Goal: Information Seeking & Learning: Learn about a topic

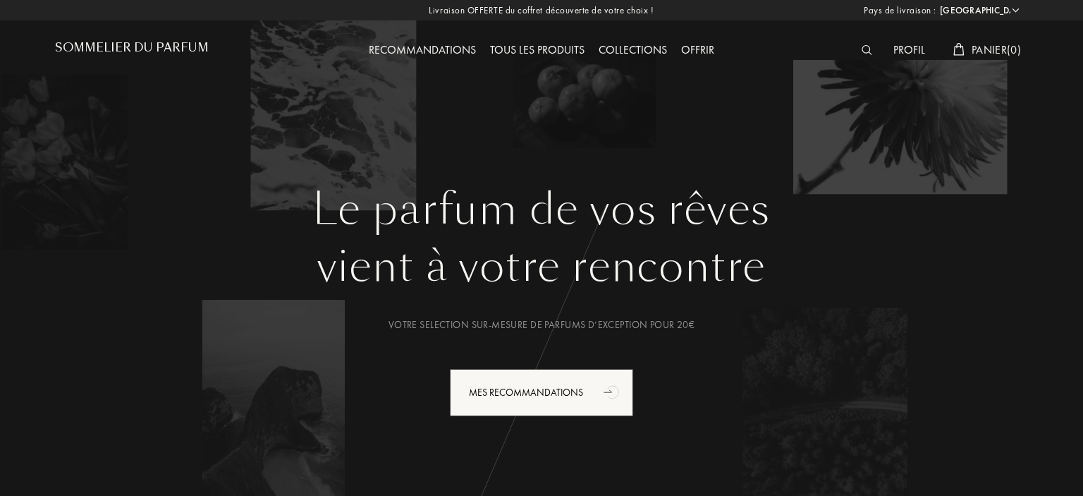
select select "FR"
click at [865, 47] on img at bounding box center [867, 50] width 11 height 10
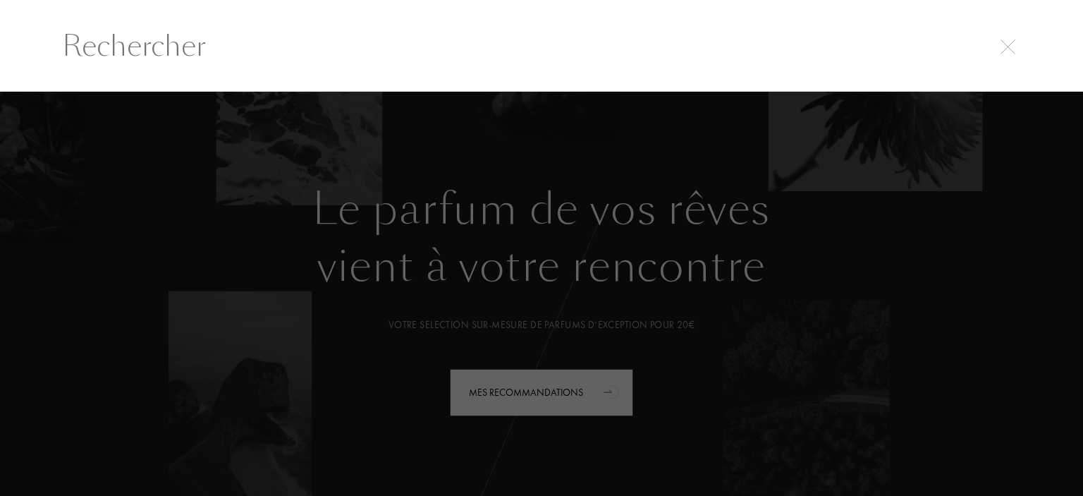
type input "a"
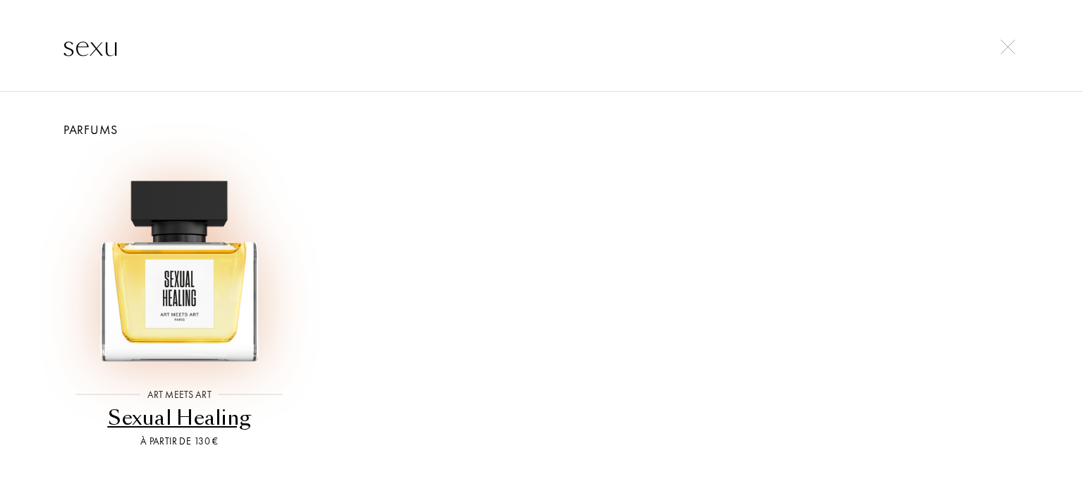
type input "sexu"
click at [162, 281] on img at bounding box center [179, 262] width 217 height 217
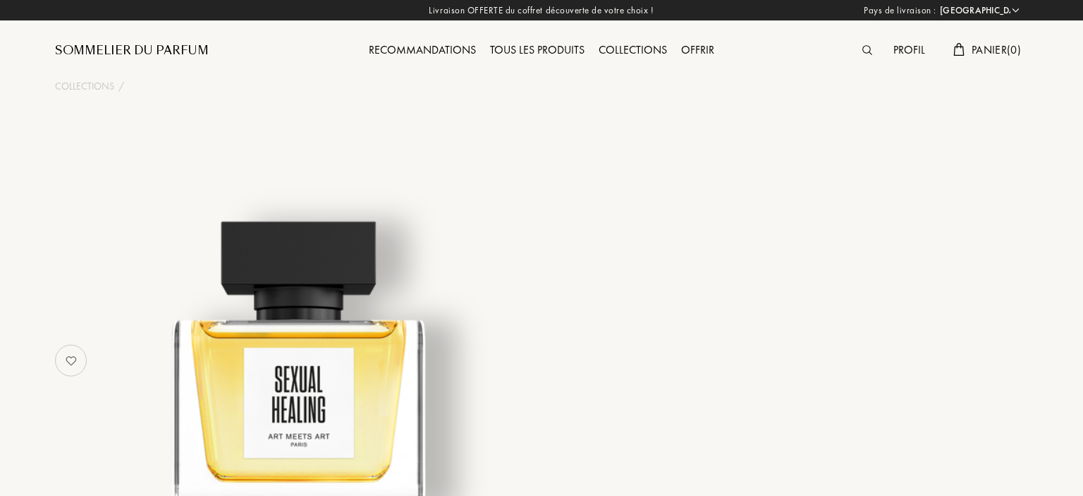
select select "FR"
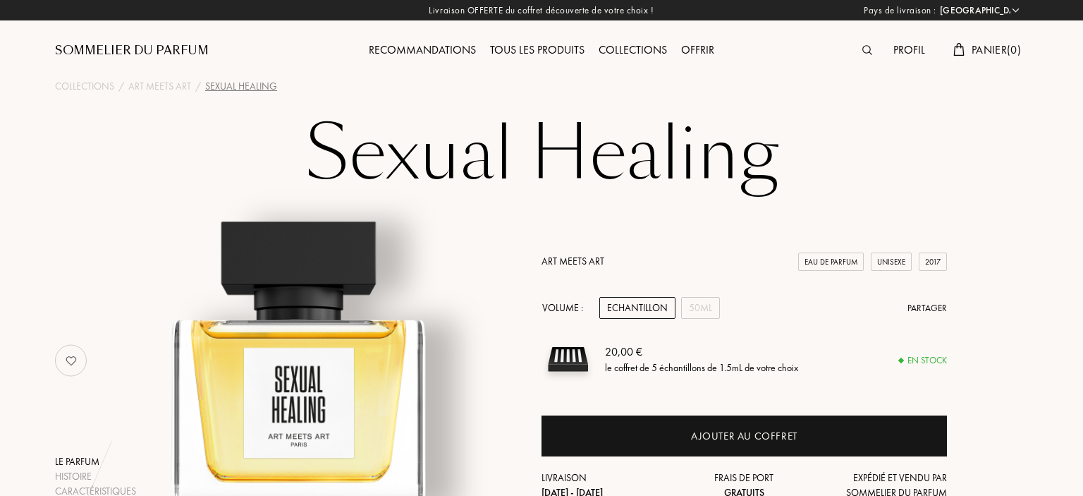
click at [866, 49] on img at bounding box center [868, 50] width 10 height 10
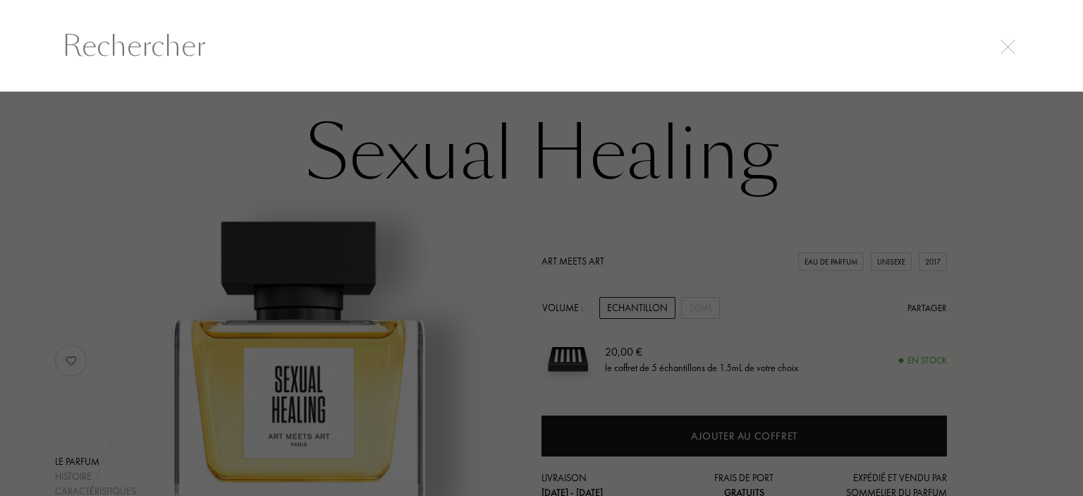
click at [506, 60] on input "text" at bounding box center [542, 46] width 1016 height 42
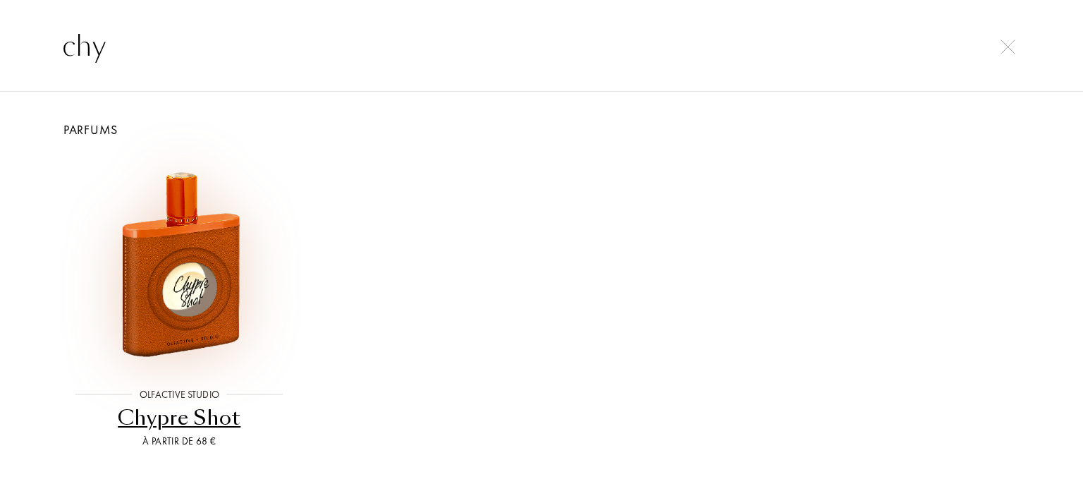
type input "chy"
click at [225, 248] on img at bounding box center [179, 262] width 217 height 217
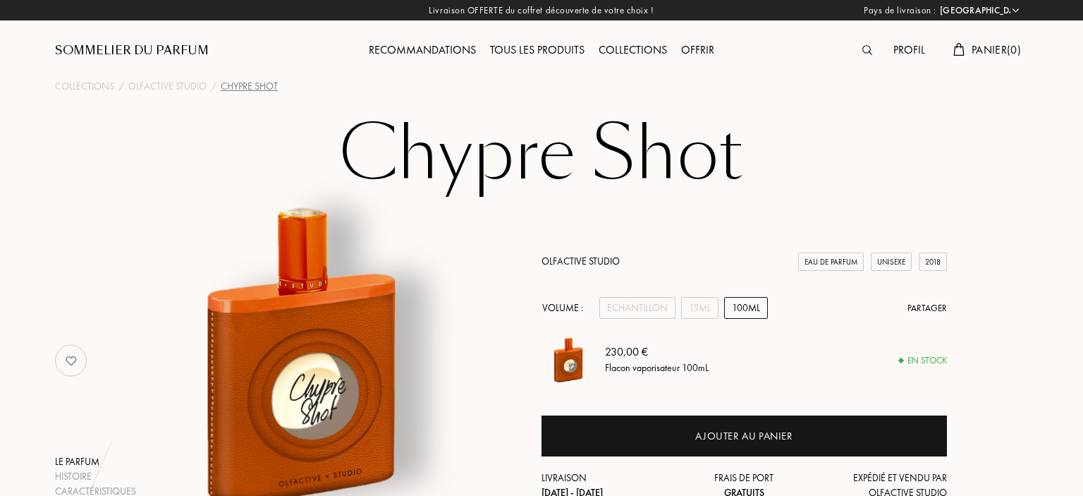
select select "FR"
click at [190, 80] on div "Olfactive Studio" at bounding box center [167, 86] width 78 height 15
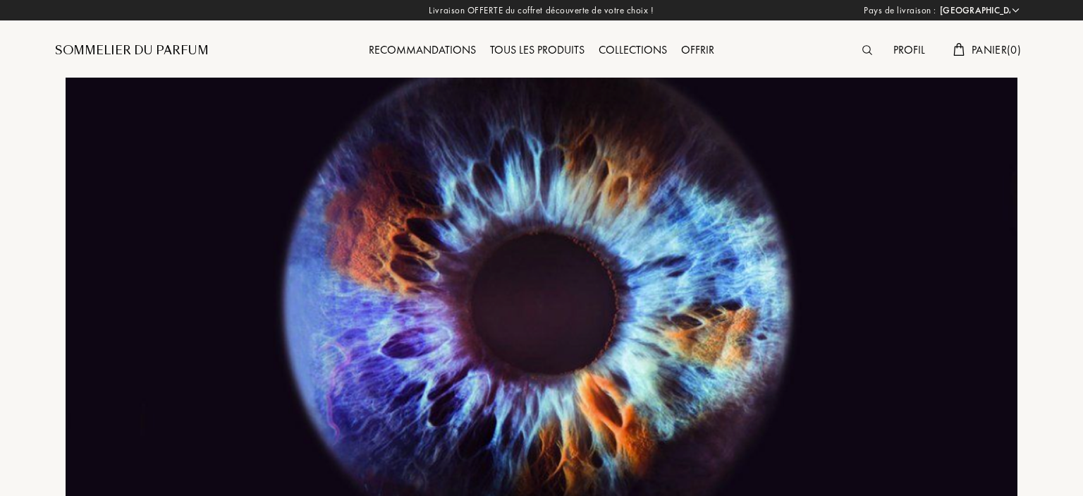
select select "FR"
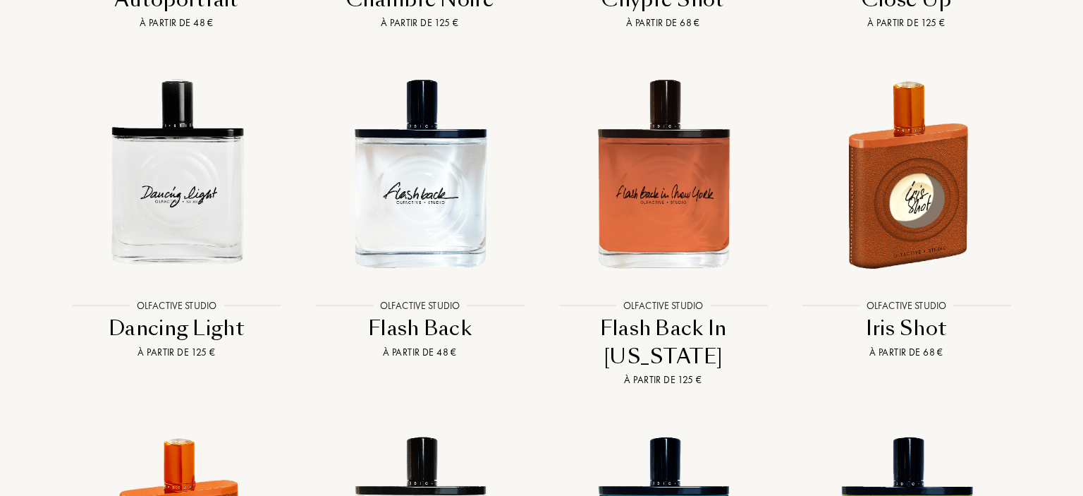
scroll to position [2457, 0]
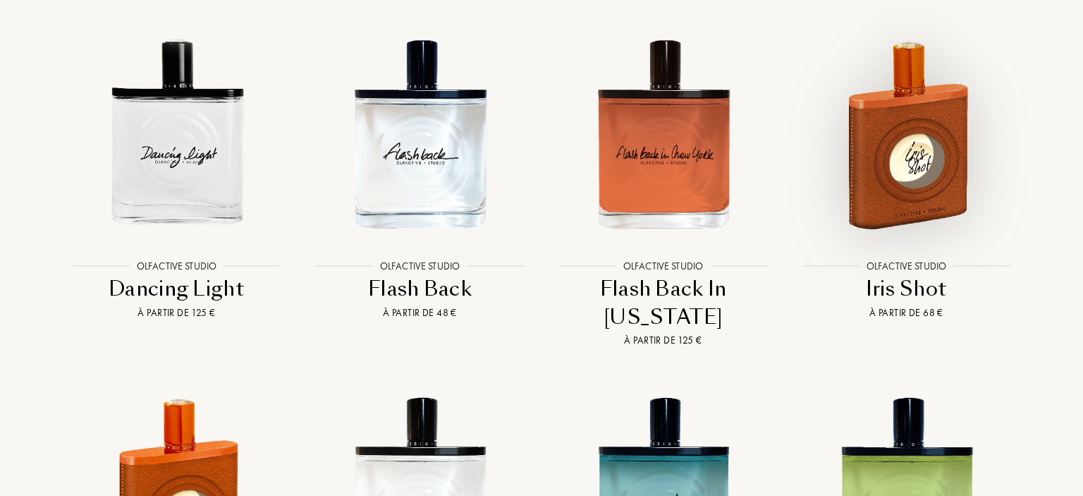
click at [895, 152] on img at bounding box center [906, 133] width 219 height 219
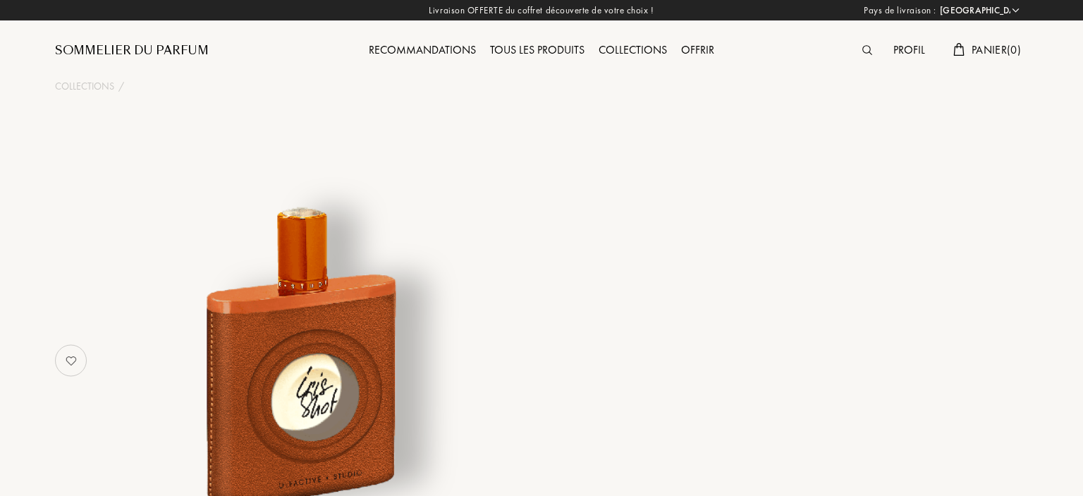
select select "FR"
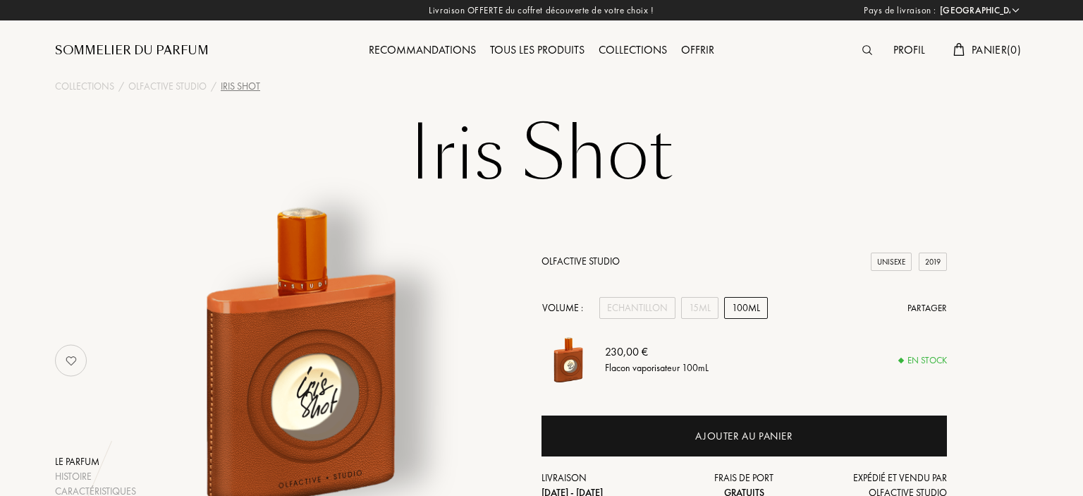
click at [863, 55] on img at bounding box center [868, 50] width 10 height 10
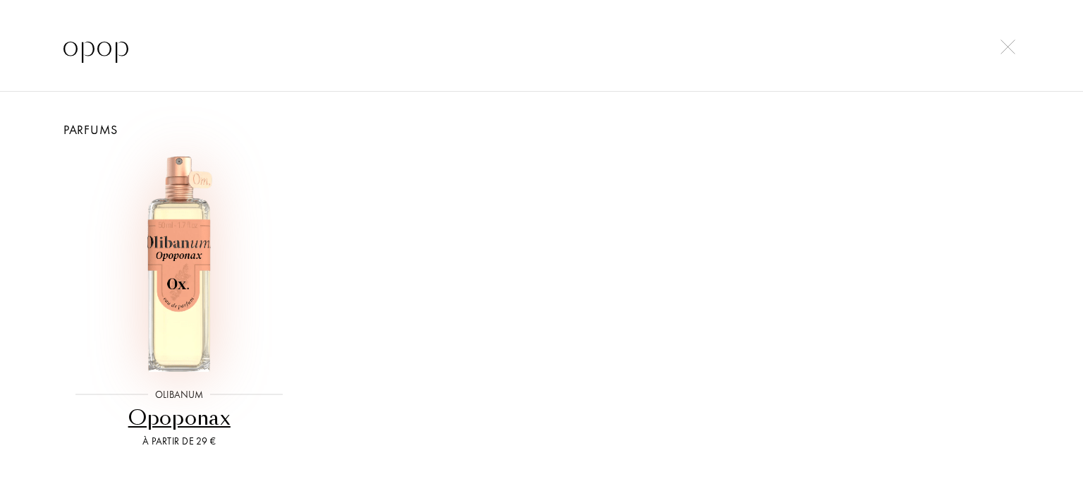
type input "opop"
click at [199, 284] on img at bounding box center [179, 262] width 217 height 217
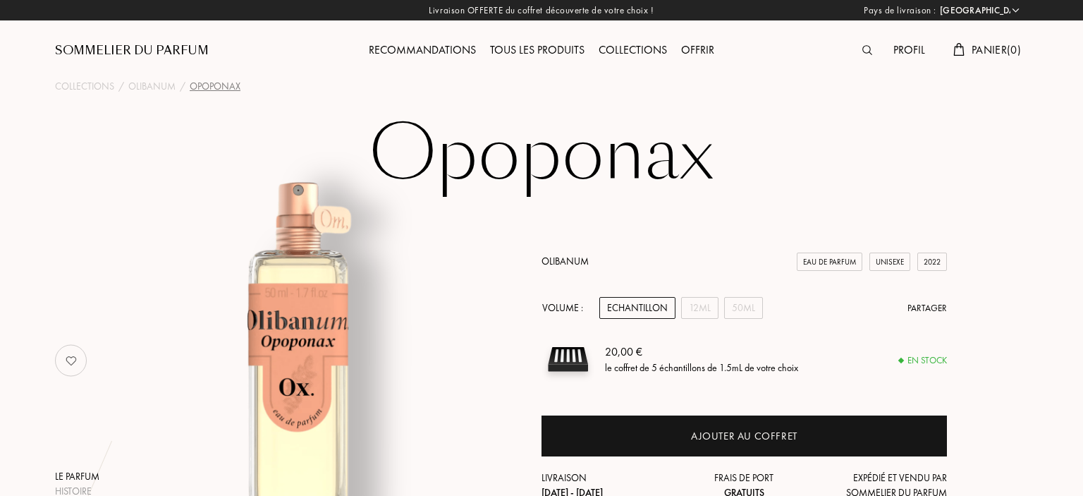
select select "FR"
